Goal: Transaction & Acquisition: Purchase product/service

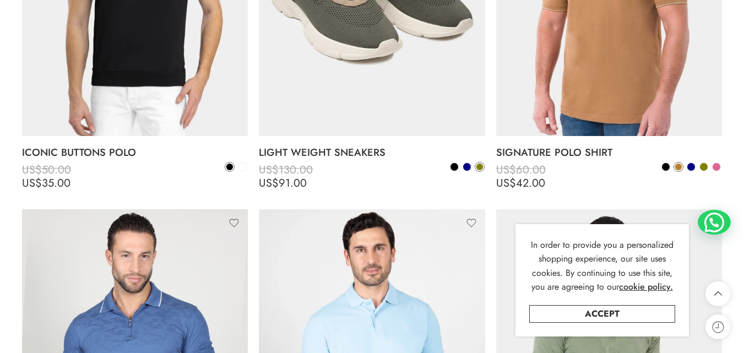
scroll to position [440, 0]
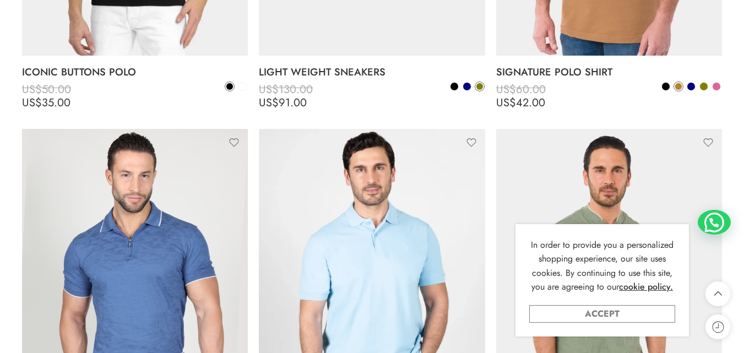
click at [632, 307] on link "Accept" at bounding box center [602, 314] width 146 height 18
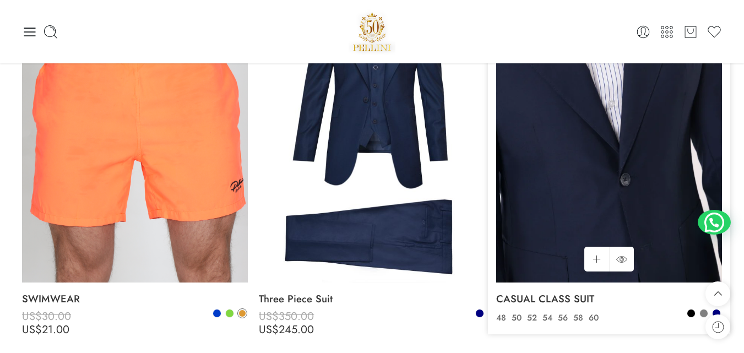
scroll to position [1706, 0]
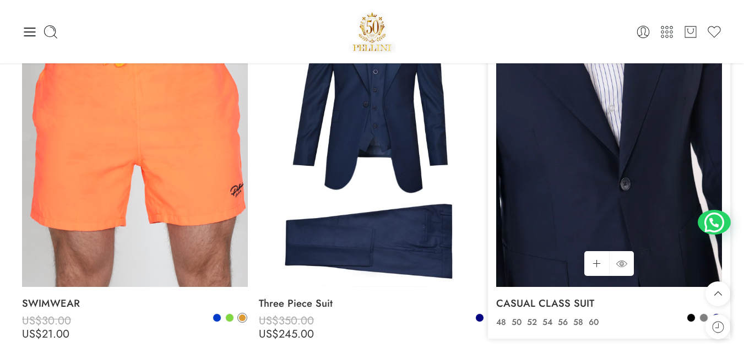
click at [575, 163] on img at bounding box center [609, 136] width 226 height 301
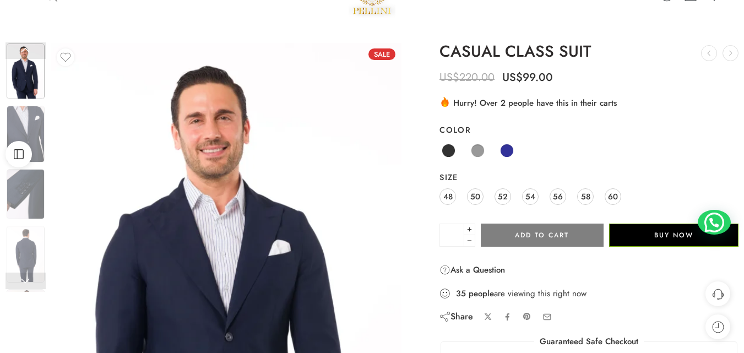
scroll to position [110, 0]
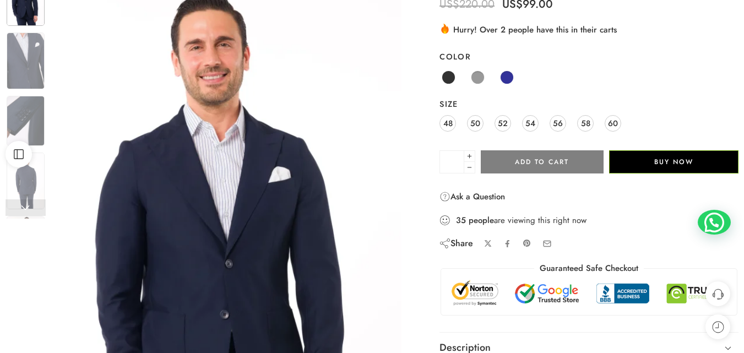
click at [256, 208] on img at bounding box center [226, 229] width 350 height 518
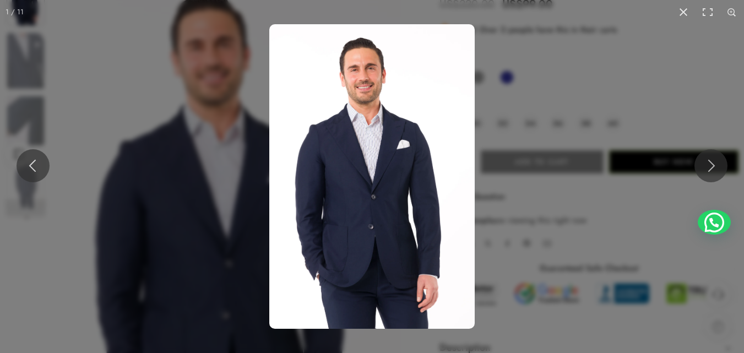
click at [356, 161] on img at bounding box center [371, 176] width 205 height 304
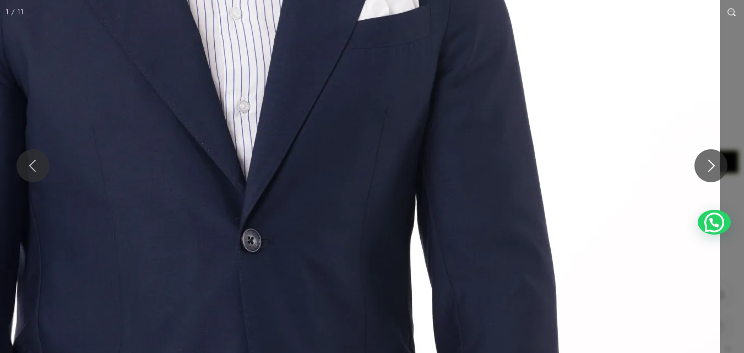
click at [308, 6] on div "1 / 11 DSC_6352_Set_018-scaled-1.webp co-nb8-scaled-1.webp" at bounding box center [372, 176] width 744 height 353
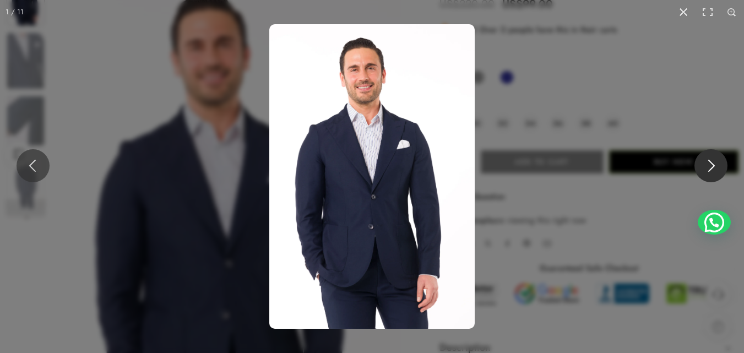
click at [719, 168] on button at bounding box center [710, 165] width 33 height 33
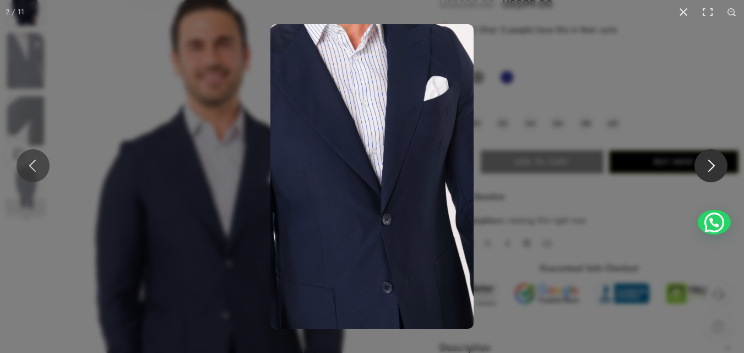
click at [719, 168] on button at bounding box center [710, 165] width 33 height 33
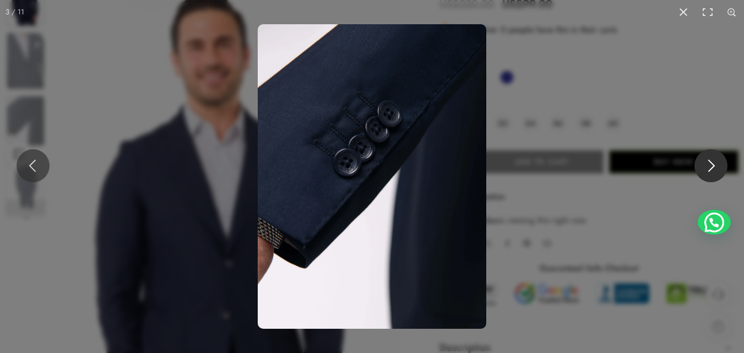
click at [719, 165] on button at bounding box center [710, 165] width 33 height 33
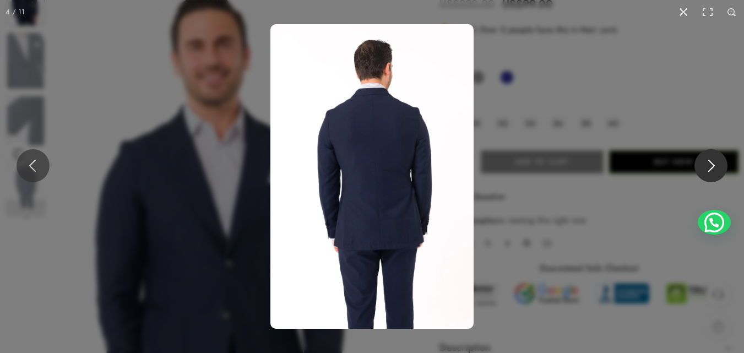
click at [719, 165] on button at bounding box center [710, 165] width 33 height 33
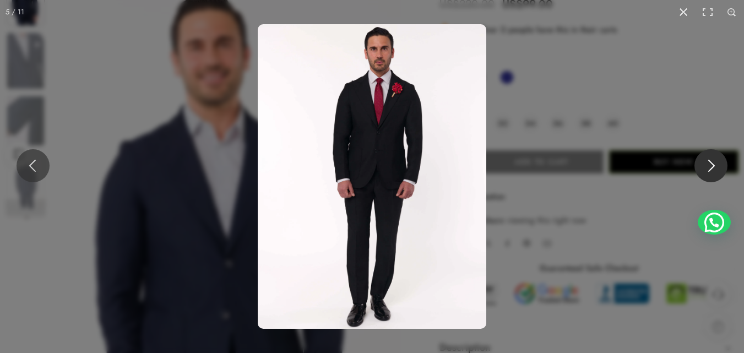
click at [713, 173] on button at bounding box center [710, 165] width 33 height 33
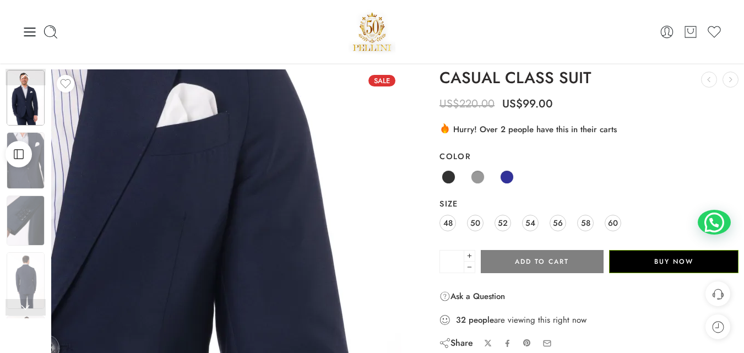
scroll to position [0, 0]
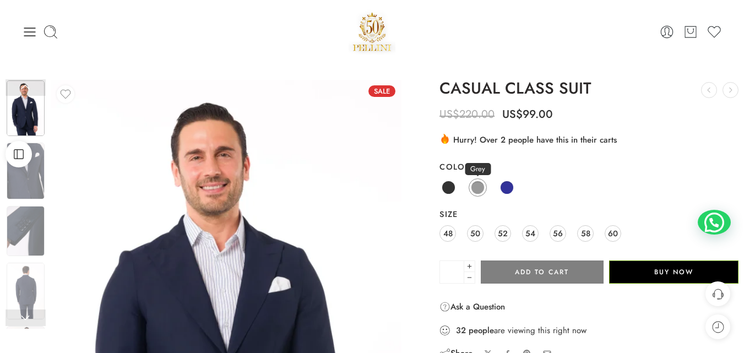
click at [479, 187] on span at bounding box center [478, 188] width 14 height 14
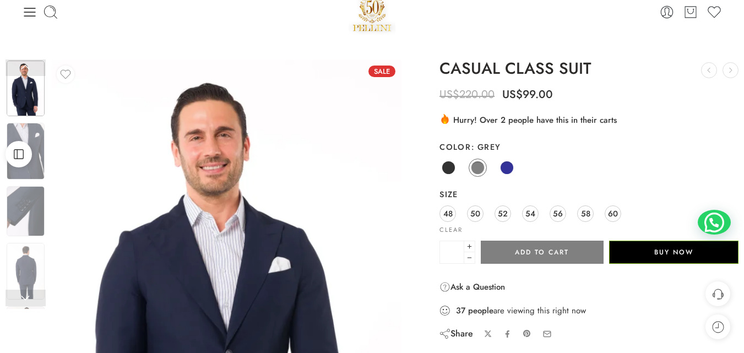
scroll to position [55, 0]
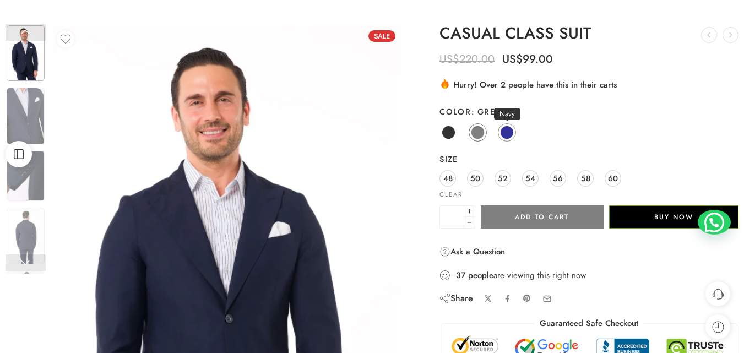
click at [503, 134] on span at bounding box center [507, 132] width 14 height 14
click at [448, 134] on span at bounding box center [448, 132] width 14 height 14
click at [477, 179] on span "50" at bounding box center [475, 178] width 10 height 15
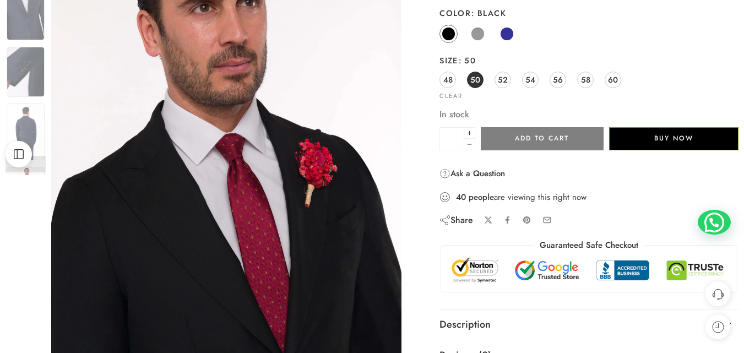
scroll to position [165, 0]
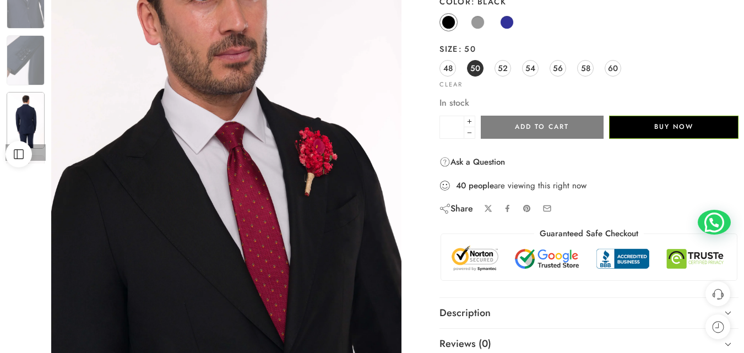
click at [40, 128] on img at bounding box center [26, 120] width 38 height 57
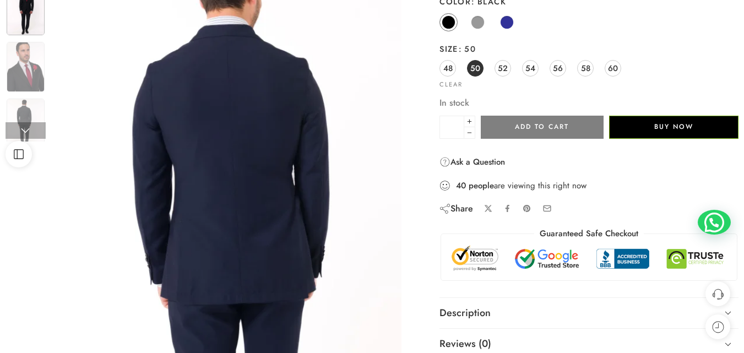
click at [16, 19] on img at bounding box center [26, 10] width 38 height 50
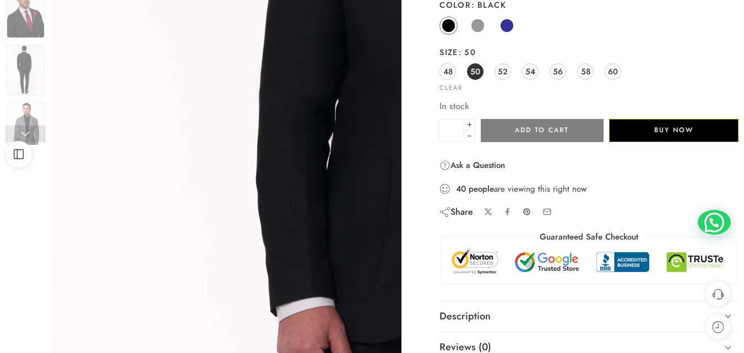
scroll to position [0, 0]
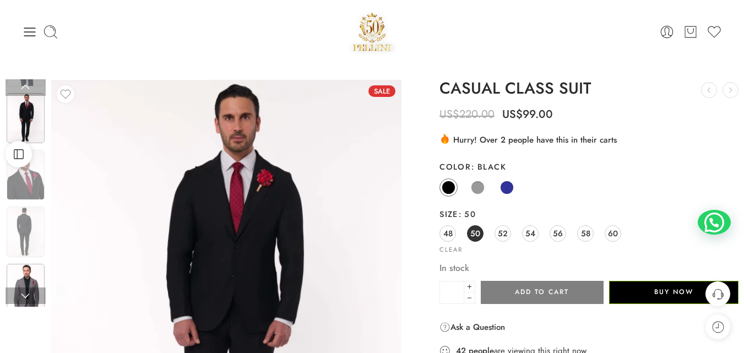
click at [29, 275] on img at bounding box center [26, 289] width 38 height 50
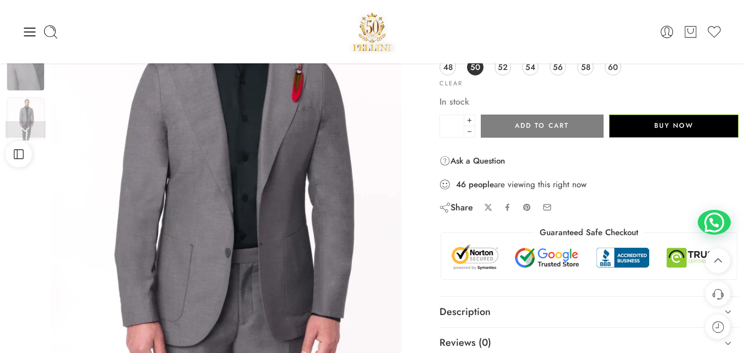
scroll to position [110, 0]
